Goal: Information Seeking & Learning: Learn about a topic

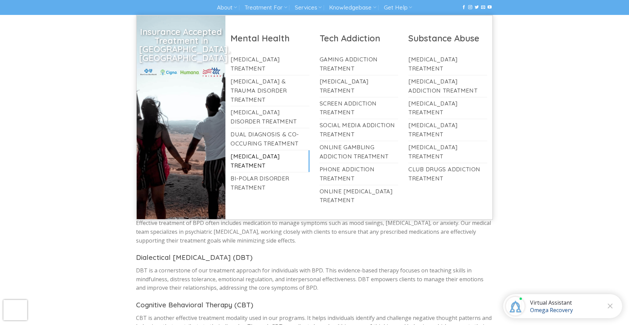
click at [257, 155] on link "[MEDICAL_DATA] Treatment" at bounding box center [269, 162] width 79 height 22
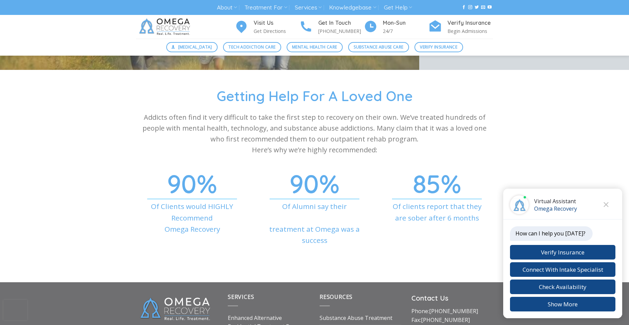
scroll to position [2205, 0]
